Goal: Information Seeking & Learning: Learn about a topic

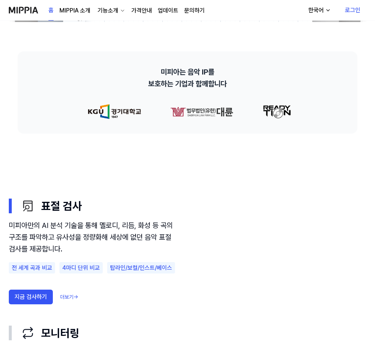
scroll to position [404, 0]
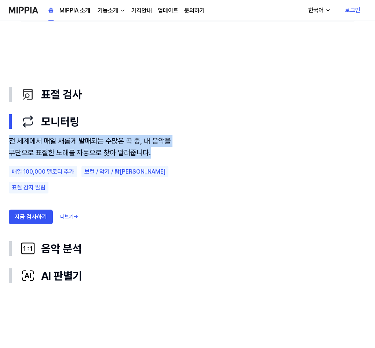
drag, startPoint x: 155, startPoint y: 123, endPoint x: 9, endPoint y: 117, distance: 146.2
click at [9, 135] on div "전 세계에서 매일 새롭게 발매되는 수많은 곡 중, 내 음악을 무단으로 표절한 노래를 자동으로 찾아 알려줍니다." at bounding box center [92, 146] width 167 height 23
copy div "전 세계에서 매일 새롭게 발매되는 수많은 곡 중, 내 음악을 무단으로 표절한 노래를 자동으로 찾아 알려줍니다."
click at [152, 235] on button "음악 분석" at bounding box center [188, 248] width 358 height 27
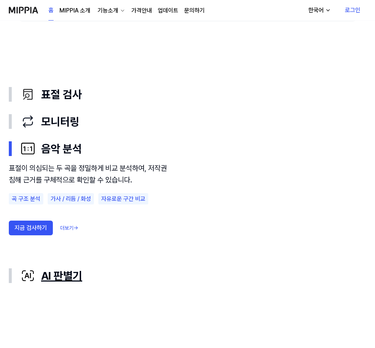
click at [162, 268] on div "AI 판별기" at bounding box center [194, 275] width 346 height 15
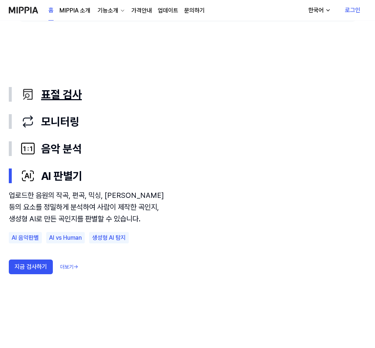
click at [70, 87] on div "표절 검사" at bounding box center [194, 94] width 346 height 15
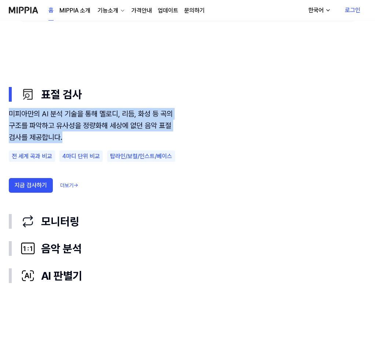
drag, startPoint x: 68, startPoint y: 108, endPoint x: 11, endPoint y: 87, distance: 60.2
click at [11, 108] on div "미피아만의 AI 분석 기술을 통해 멜로디, 리듬, 화성 등 곡의 구조를 파악하고 유사성을 정량화해 세상에 없던 음악 표절 검사를 제공합니다." at bounding box center [92, 125] width 167 height 35
copy div "미피아만의 AI 분석 기술을 통해 멜로디, 리듬, 화성 등 곡의 구조를 파악하고 유사성을 정량화해 세상에 없던 음악 표절 검사를 제공합니다."
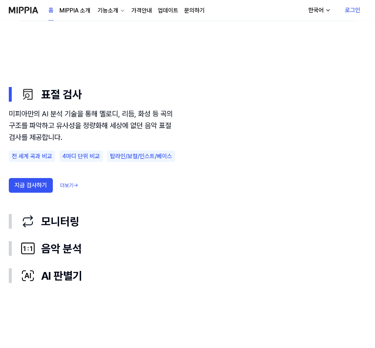
click at [164, 178] on div "지금 검사하기 더보기 →" at bounding box center [92, 185] width 167 height 15
click at [75, 214] on div "모니터링" at bounding box center [194, 221] width 346 height 15
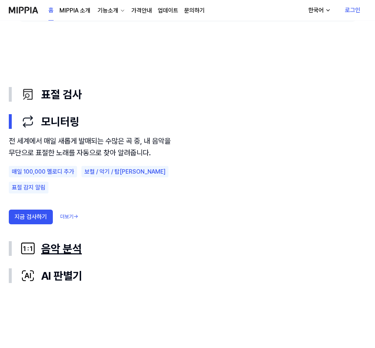
click at [67, 241] on div "음악 분석" at bounding box center [194, 248] width 346 height 15
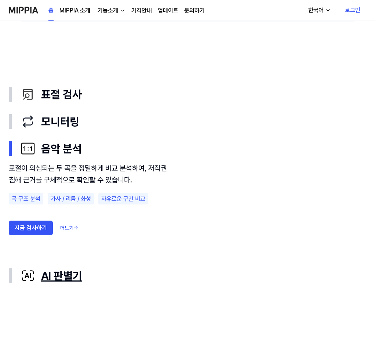
click at [67, 268] on div "AI 판별기" at bounding box center [194, 275] width 346 height 15
